Goal: Task Accomplishment & Management: Complete application form

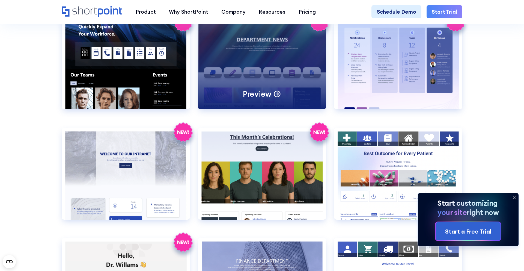
scroll to position [952, 0]
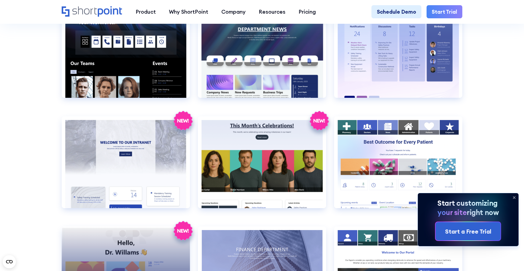
click at [179, 230] on icon at bounding box center [183, 230] width 19 height 19
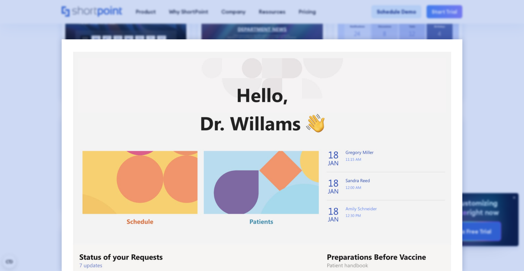
click at [513, 63] on div at bounding box center [262, 135] width 524 height 271
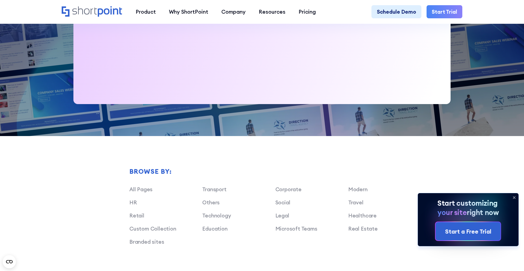
scroll to position [655, 0]
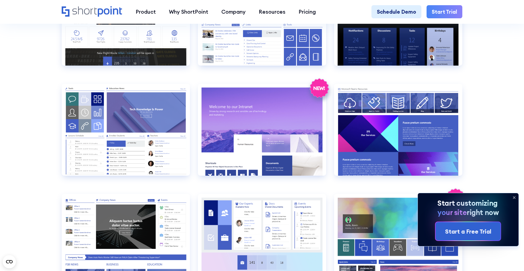
scroll to position [742, 0]
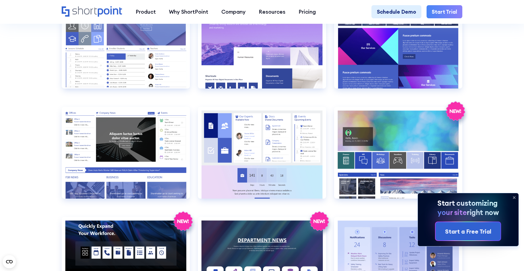
click at [439, 16] on link "Start Trial" at bounding box center [445, 11] width 36 height 13
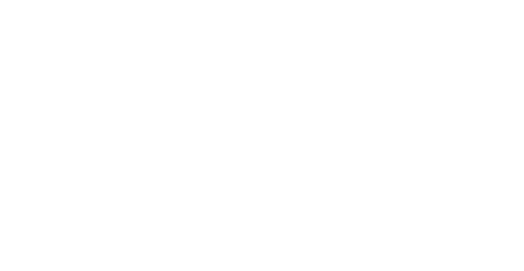
select select "+351"
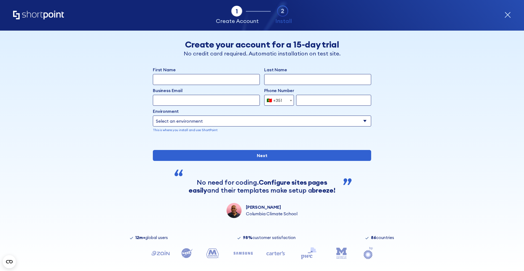
click at [259, 116] on select "Select an environment Microsoft 365 SharePoint Online SharePoint 2019 (On-Premi…" at bounding box center [262, 120] width 218 height 11
click at [350, 120] on select "Select an environment Microsoft 365 SharePoint Online SharePoint 2019 (On-Premi…" at bounding box center [262, 120] width 218 height 11
click at [330, 122] on select "Select an environment Microsoft 365 SharePoint Online SharePoint 2019 (On-Premi…" at bounding box center [262, 120] width 218 height 11
click at [192, 122] on select "Select an environment Microsoft 365 SharePoint Online SharePoint 2019 (On-Premi…" at bounding box center [262, 120] width 218 height 11
click at [359, 119] on select "Select an environment Microsoft 365 SharePoint Online SharePoint 2019 (On-Premi…" at bounding box center [262, 120] width 218 height 11
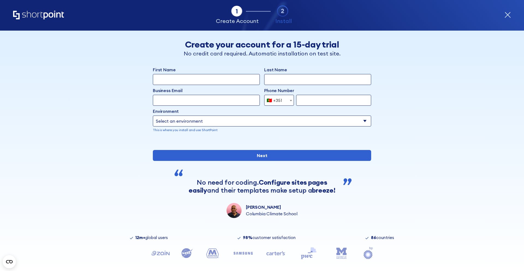
click at [275, 120] on select "Select an environment Microsoft 365 SharePoint Online SharePoint 2019 (On-Premi…" at bounding box center [262, 120] width 218 height 11
